Goal: Task Accomplishment & Management: Manage account settings

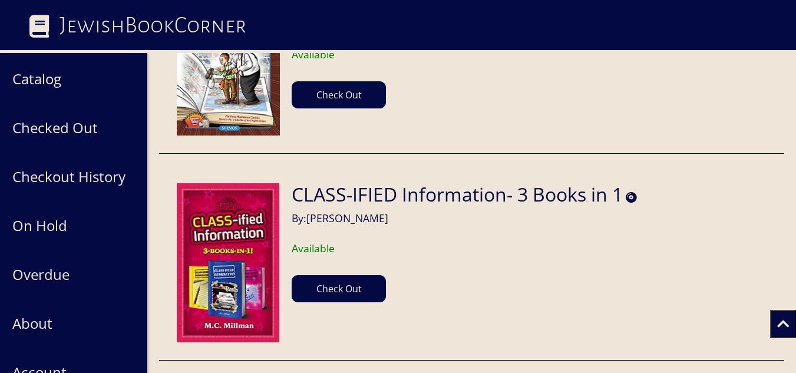
scroll to position [56449, 0]
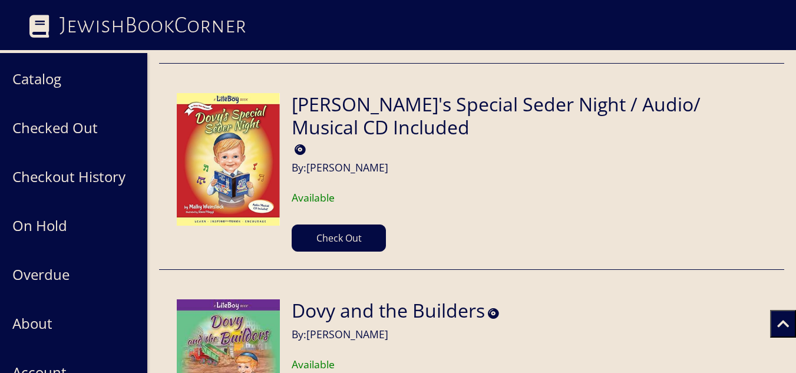
click at [197, 299] on img at bounding box center [228, 365] width 103 height 133
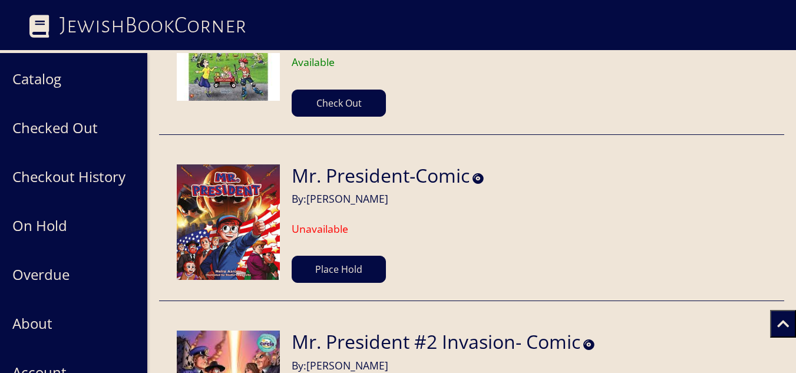
scroll to position [61348, 0]
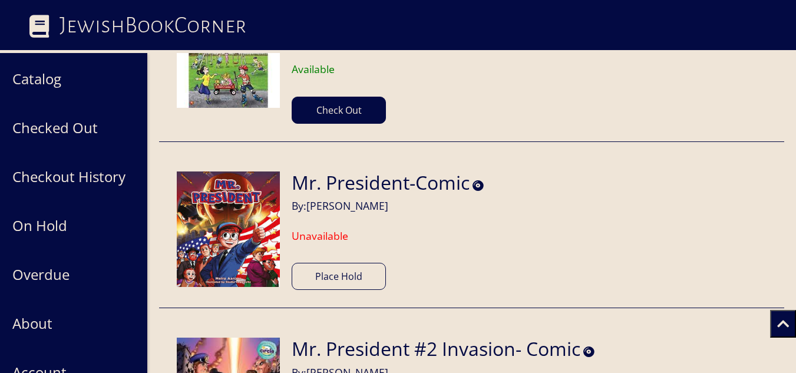
click at [354, 263] on button "Place Hold" at bounding box center [339, 276] width 94 height 27
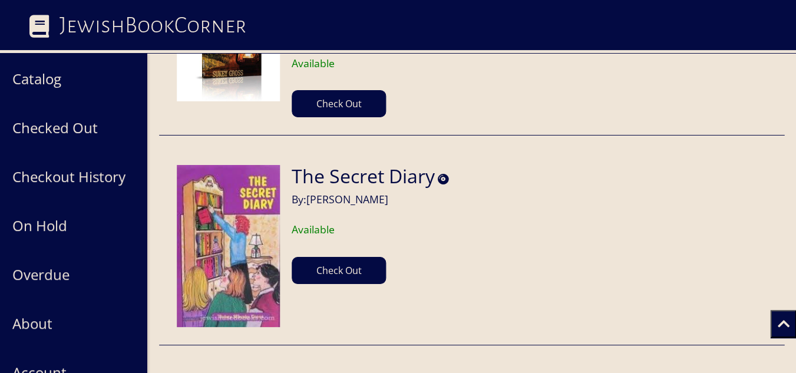
scroll to position [117553, 0]
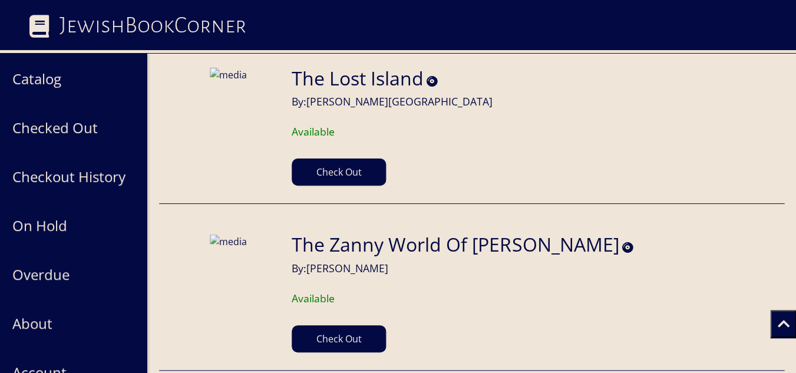
scroll to position [121701, 0]
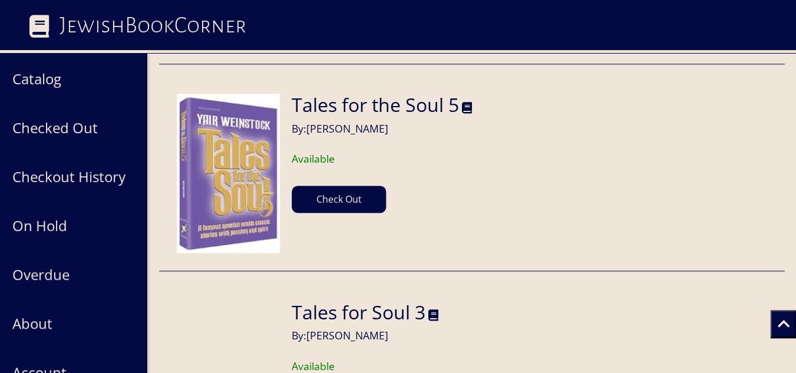
scroll to position [127075, 0]
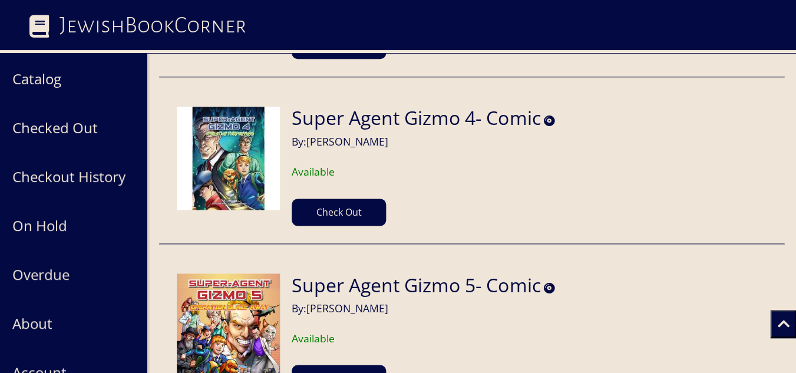
scroll to position [0, 0]
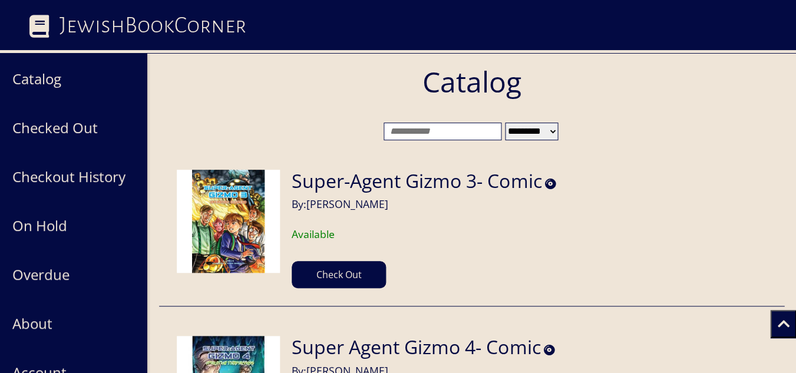
click at [490, 128] on input "search" at bounding box center [443, 132] width 118 height 18
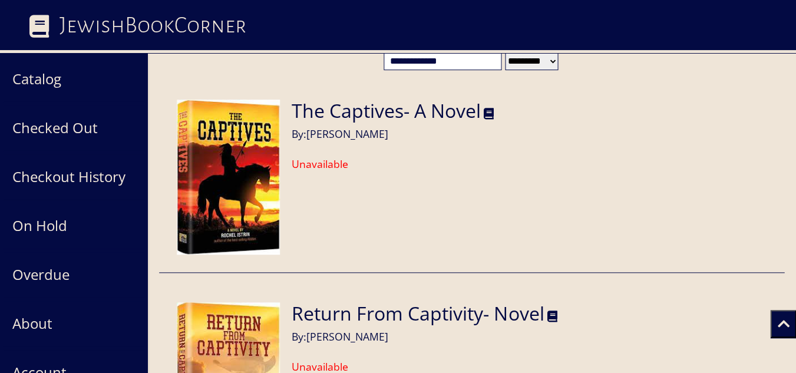
scroll to position [70, 0]
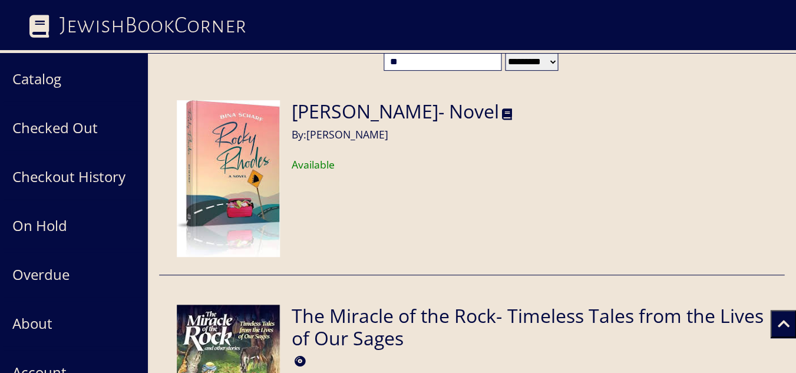
type input "*"
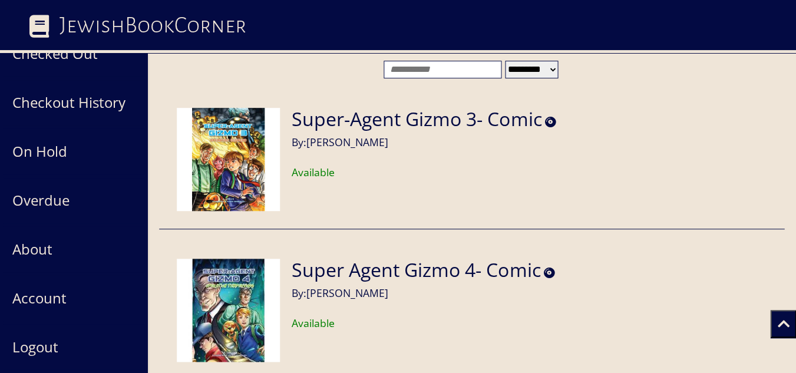
scroll to position [62, 0]
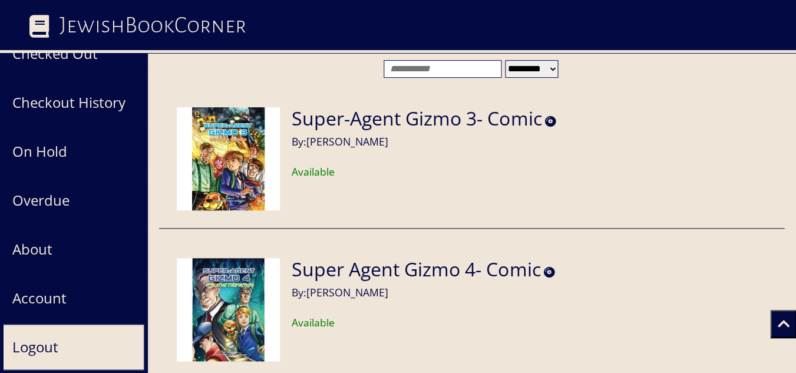
click at [35, 345] on button "Logout" at bounding box center [73, 347] width 141 height 46
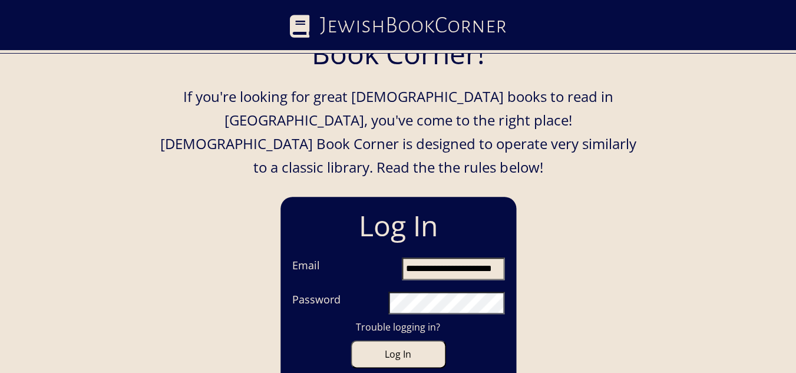
click at [499, 257] on input "**********" at bounding box center [453, 268] width 103 height 22
type input "**********"
click at [420, 340] on button "Log In" at bounding box center [398, 354] width 95 height 28
